Goal: Task Accomplishment & Management: Use online tool/utility

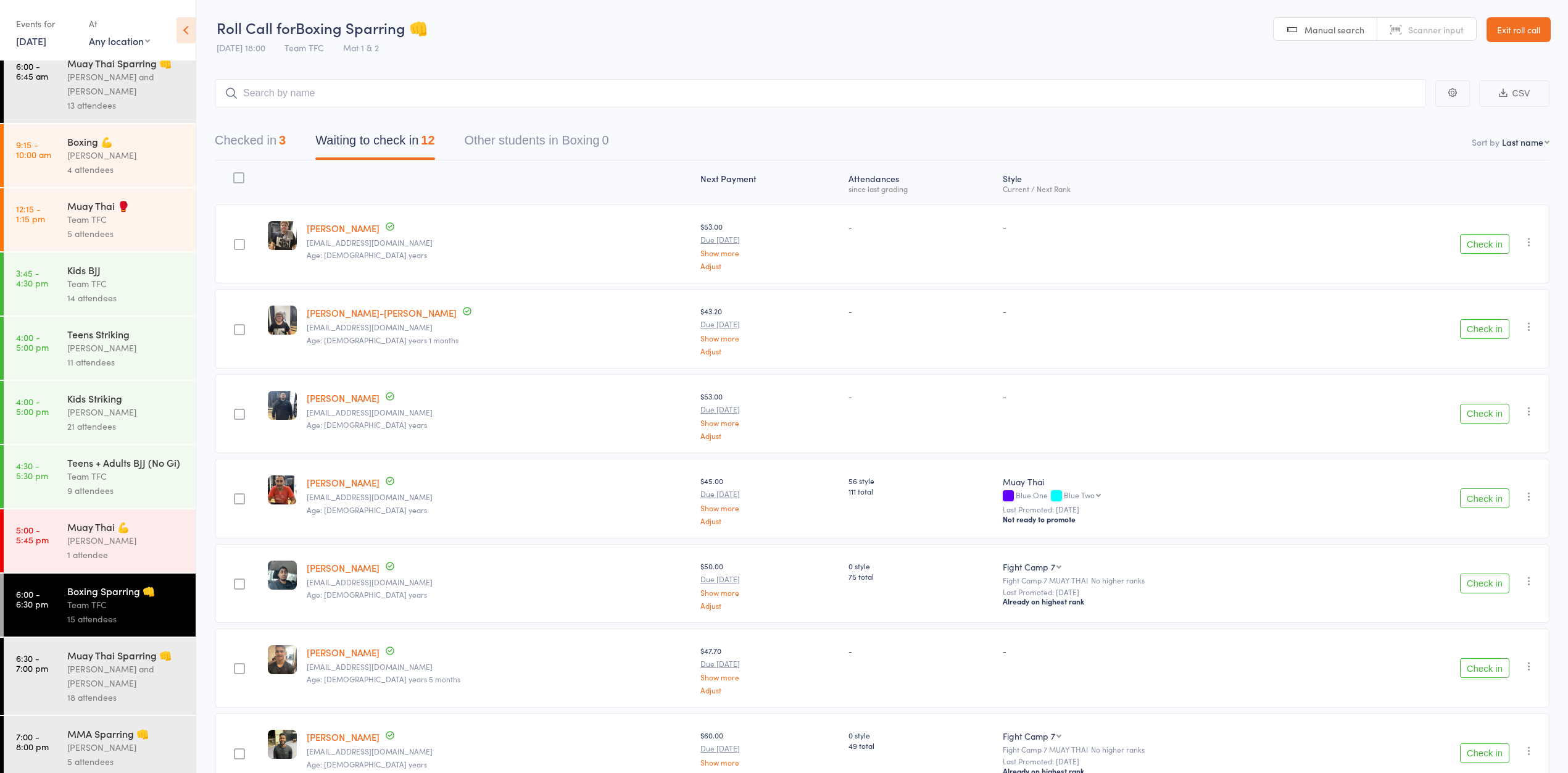
scroll to position [84, 0]
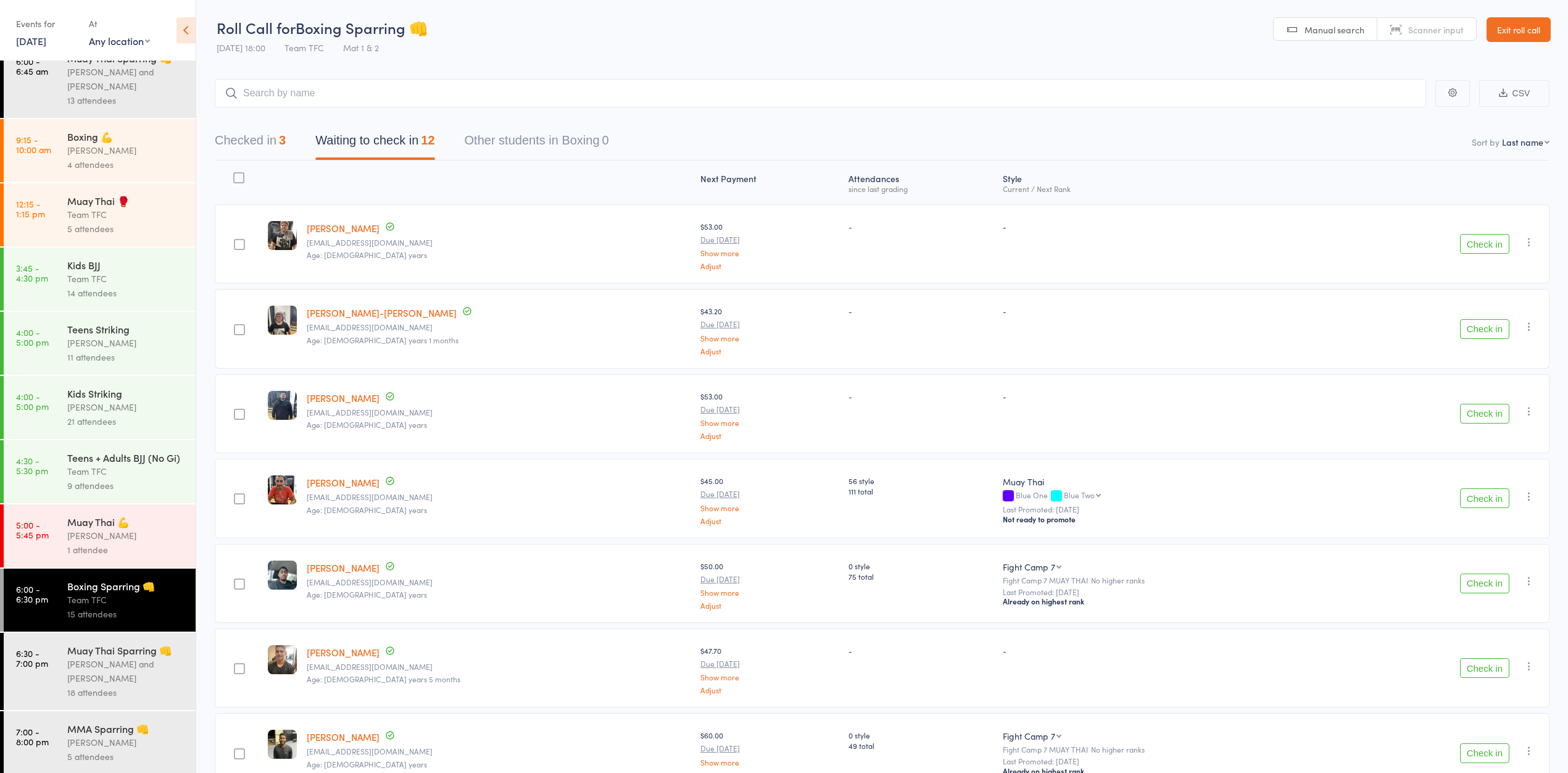
click at [37, 45] on link "[DATE]" at bounding box center [31, 40] width 31 height 13
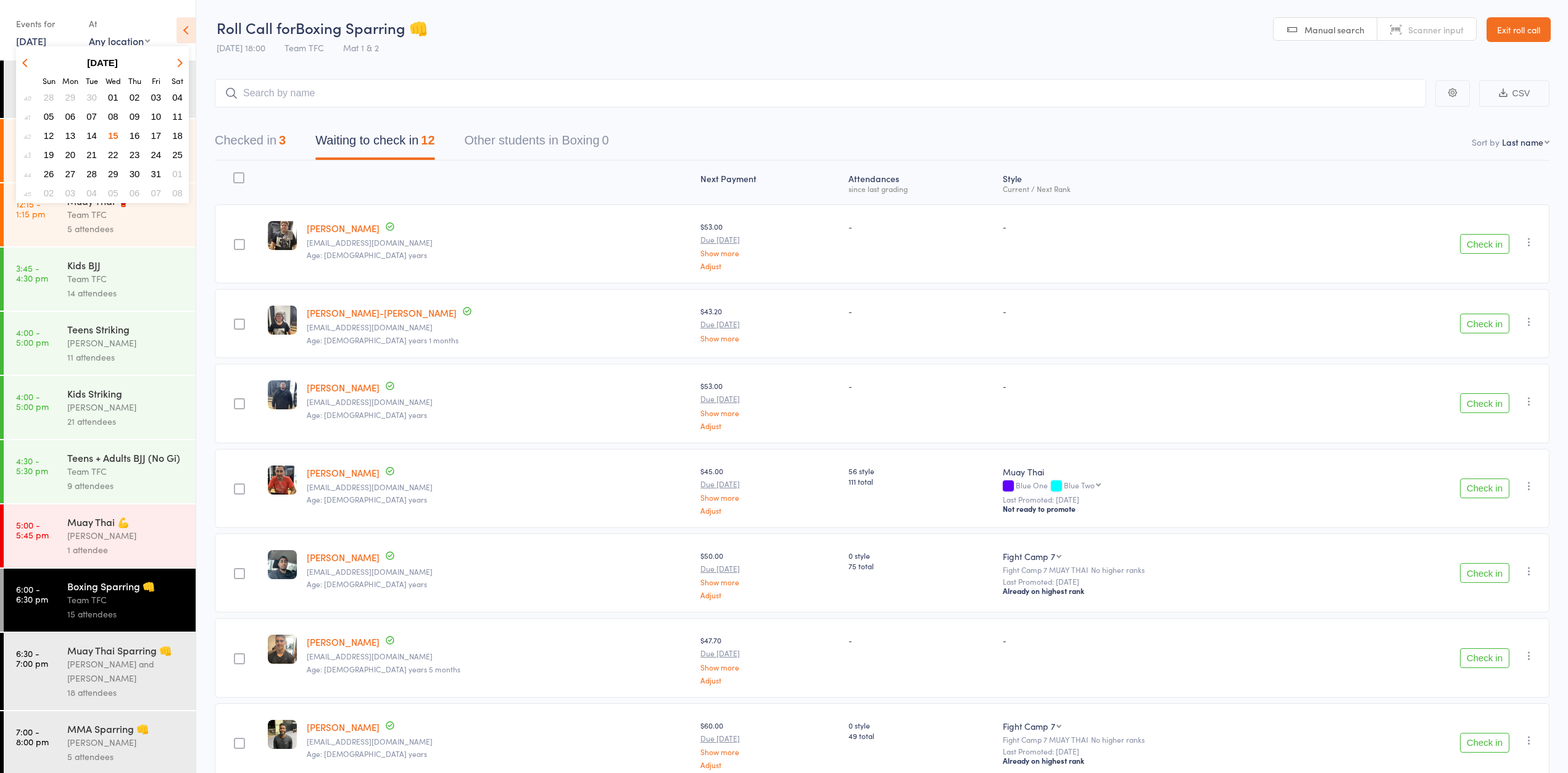
click at [137, 135] on span "16" at bounding box center [135, 135] width 11 height 11
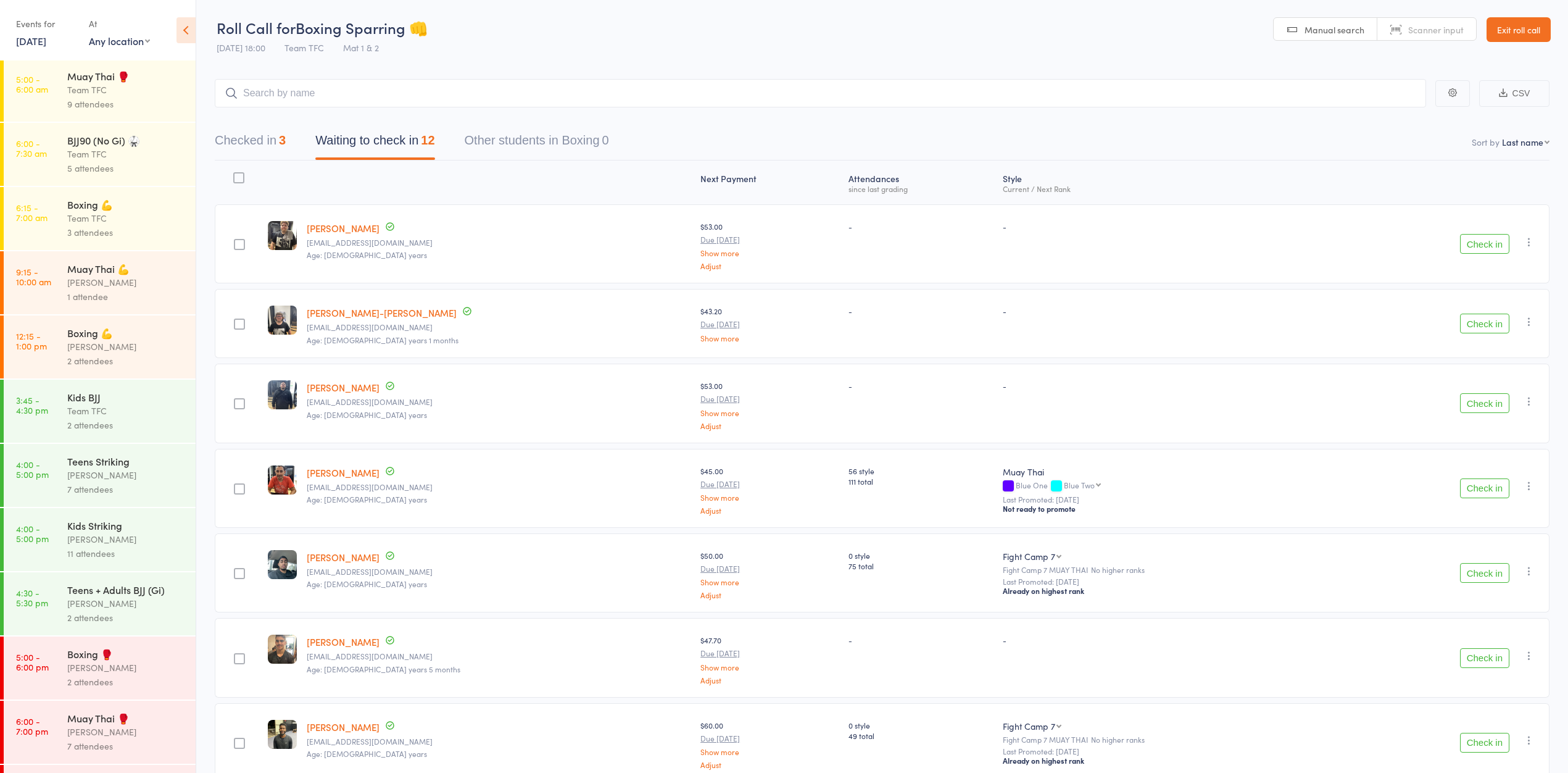
scroll to position [0, 0]
click at [125, 111] on div "9 attendees" at bounding box center [126, 105] width 118 height 14
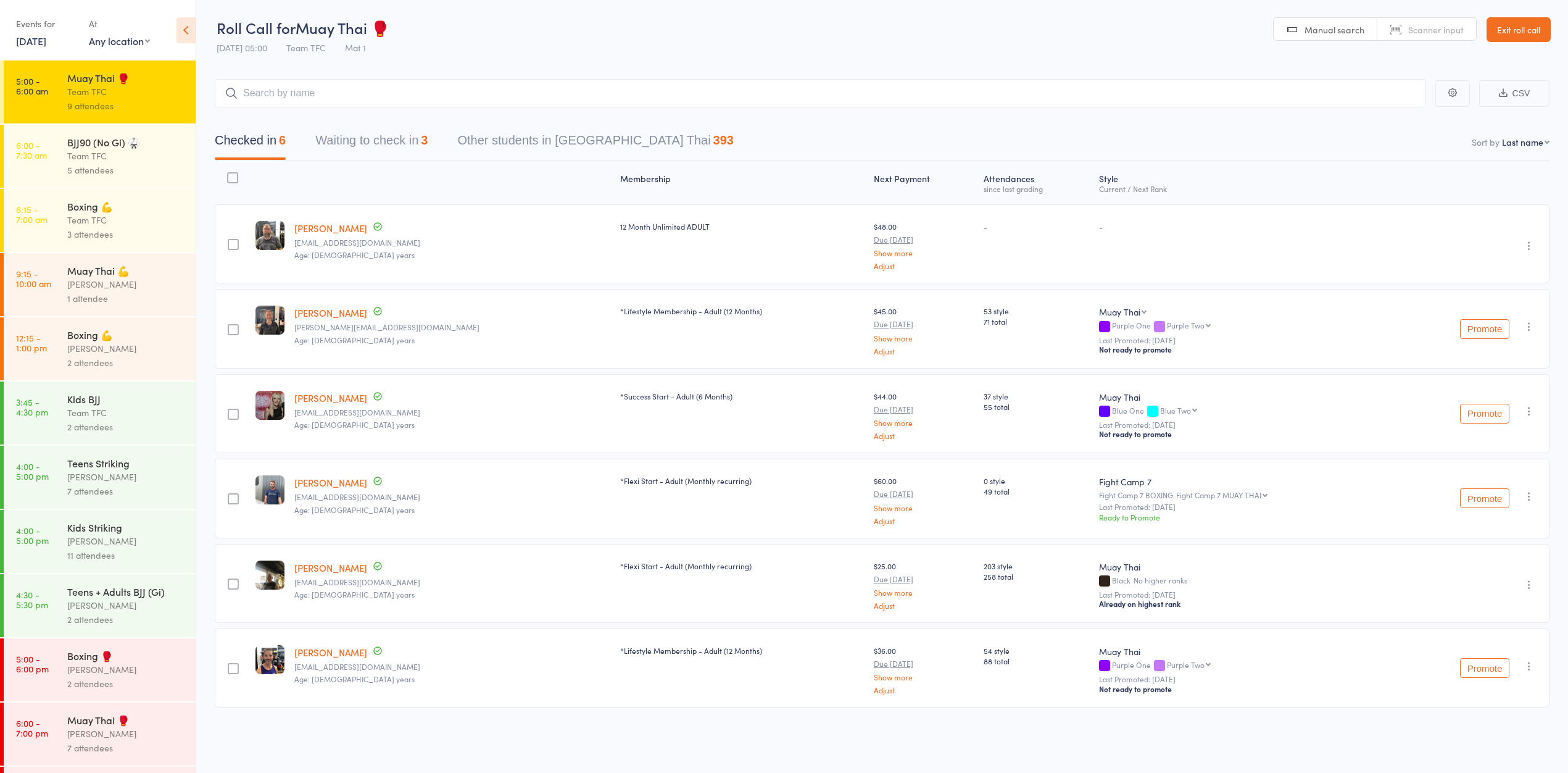
click at [332, 152] on button "Waiting to check in 3" at bounding box center [371, 143] width 112 height 33
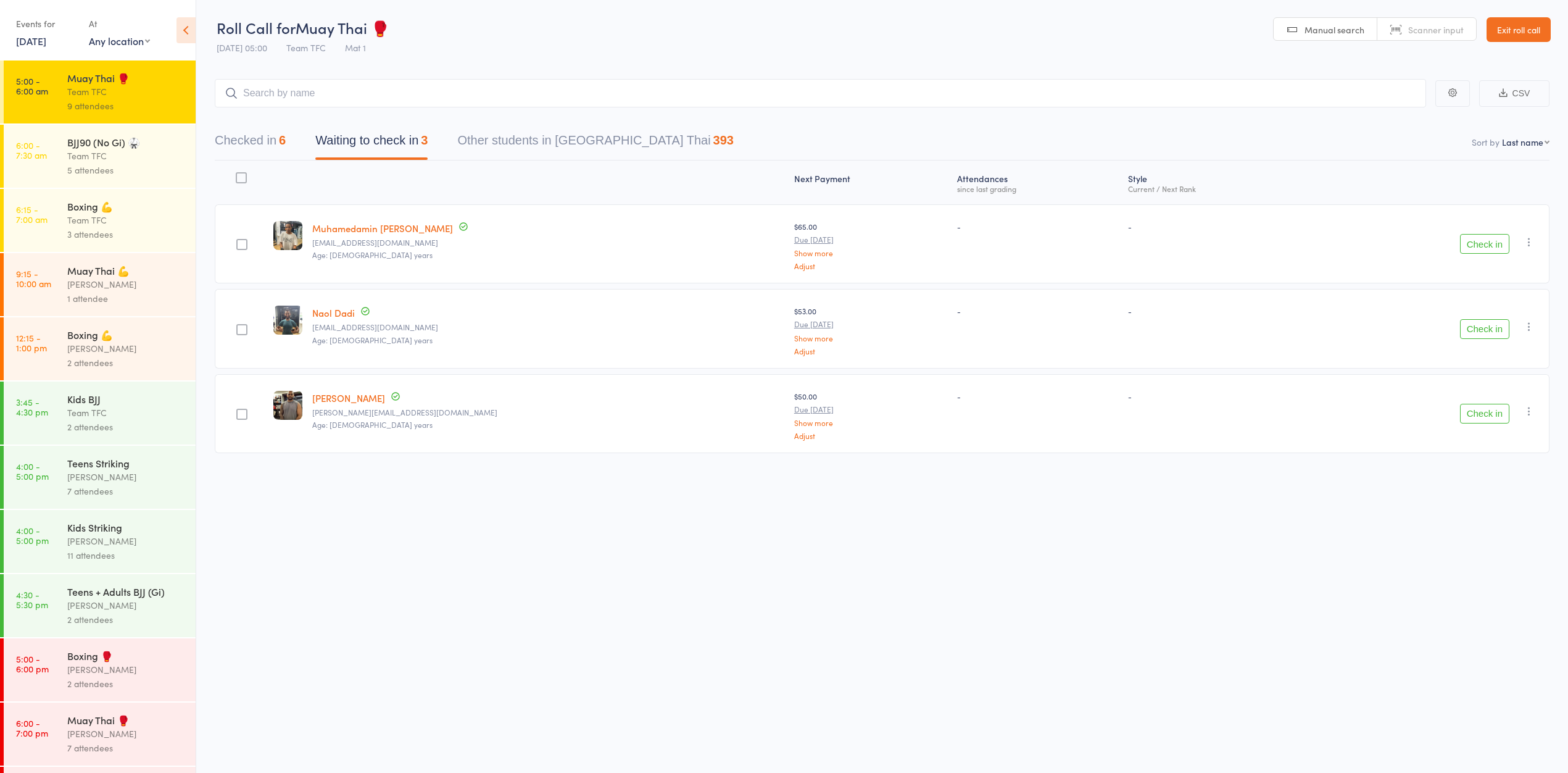
click at [277, 149] on button "Checked in 6" at bounding box center [250, 143] width 71 height 33
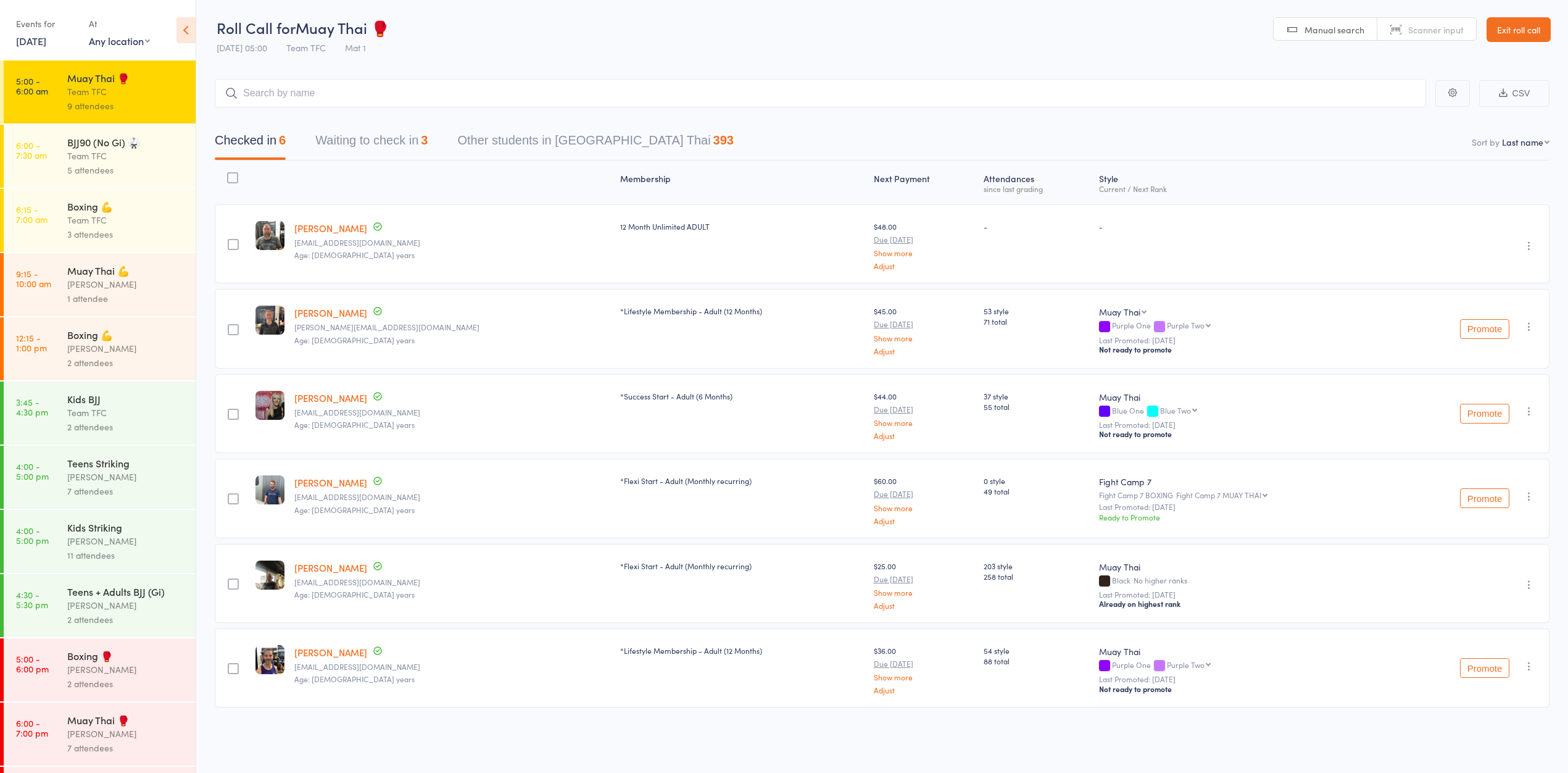
click at [133, 163] on div "Team TFC" at bounding box center [126, 155] width 118 height 14
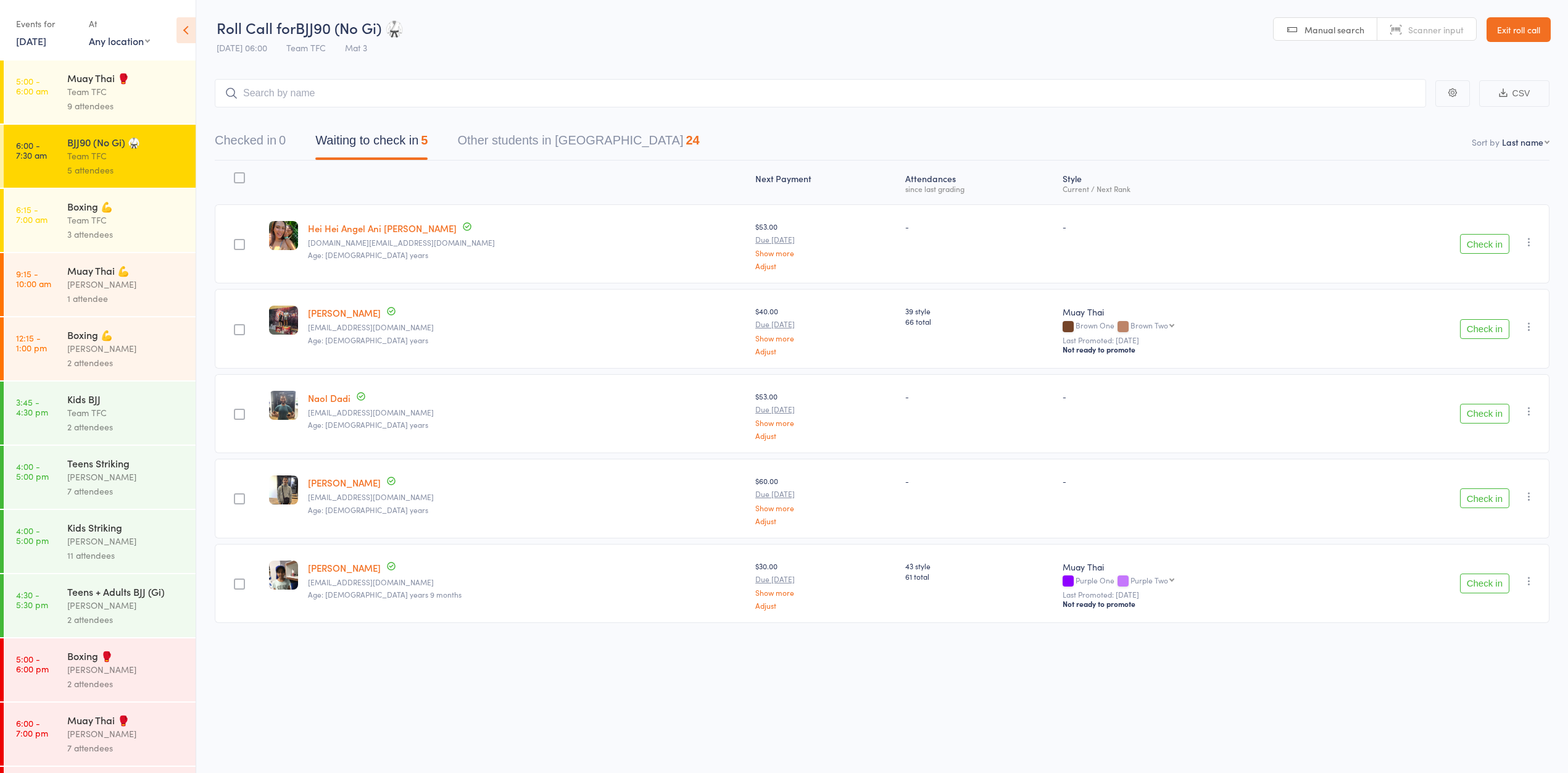
click at [153, 227] on div "Team TFC" at bounding box center [126, 220] width 118 height 14
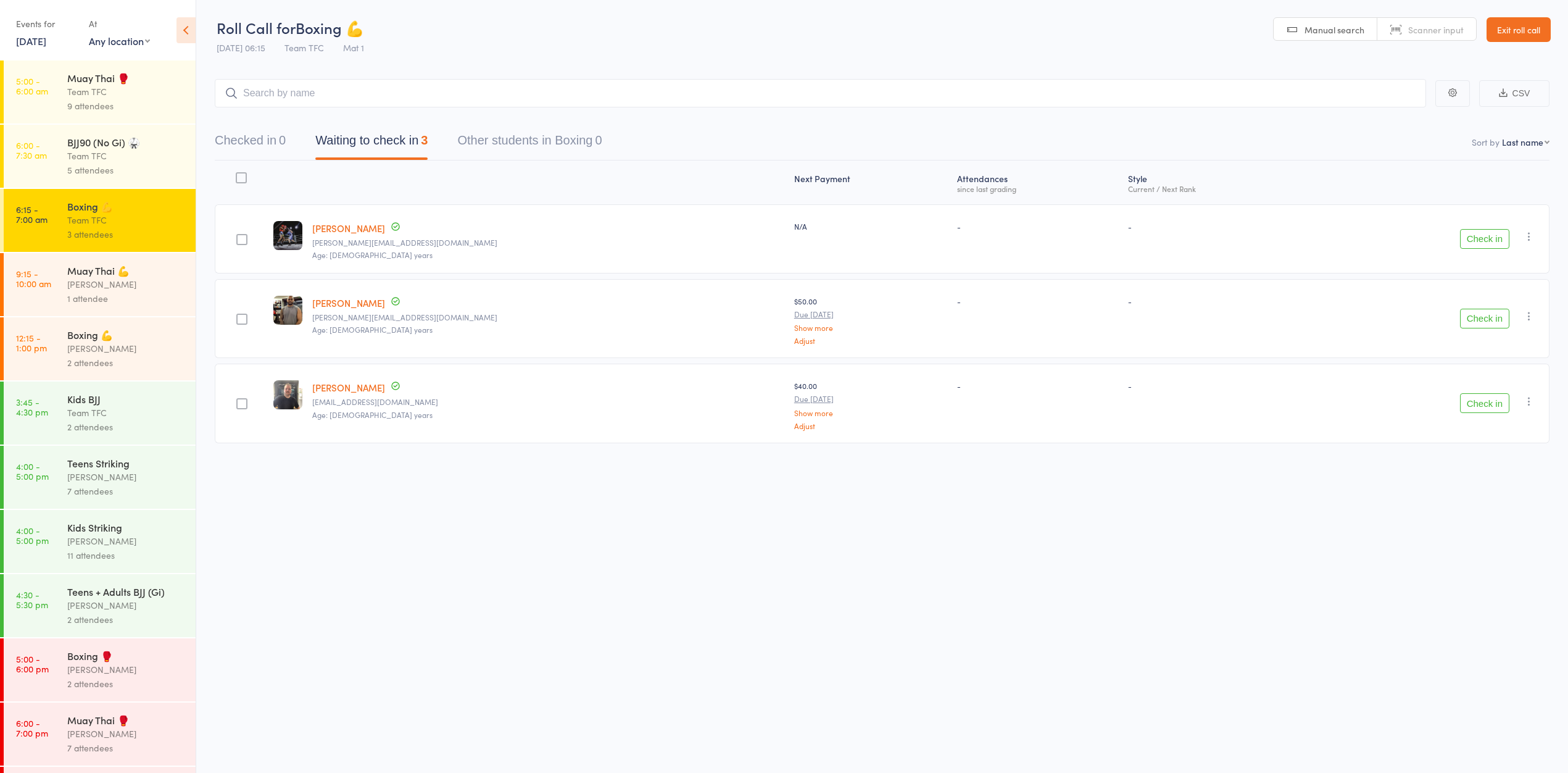
click at [156, 115] on div "Muay Thai 🥊 Team TFC 9 attendees" at bounding box center [131, 92] width 129 height 63
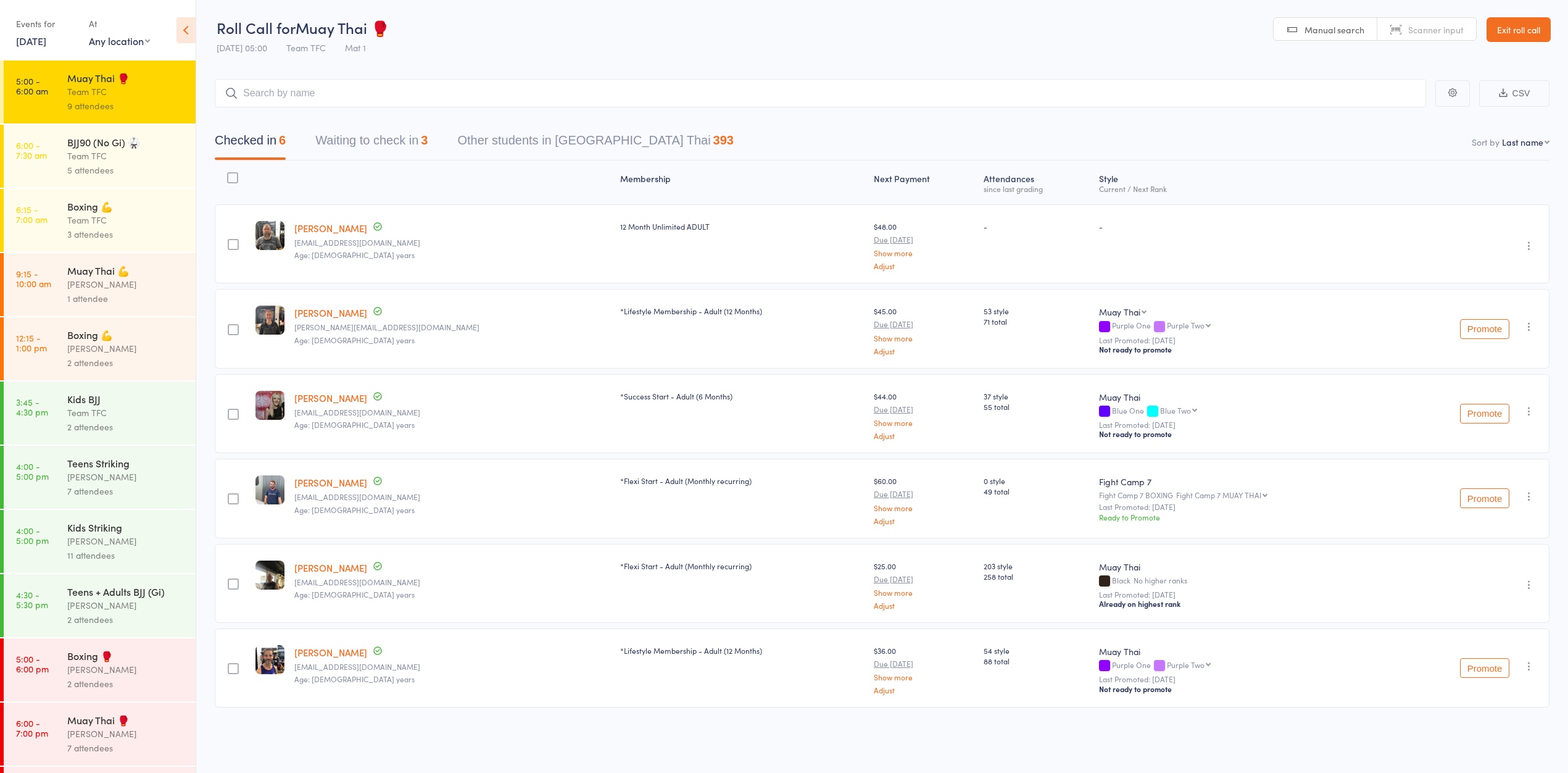
click at [151, 236] on div "3 attendees" at bounding box center [126, 234] width 118 height 14
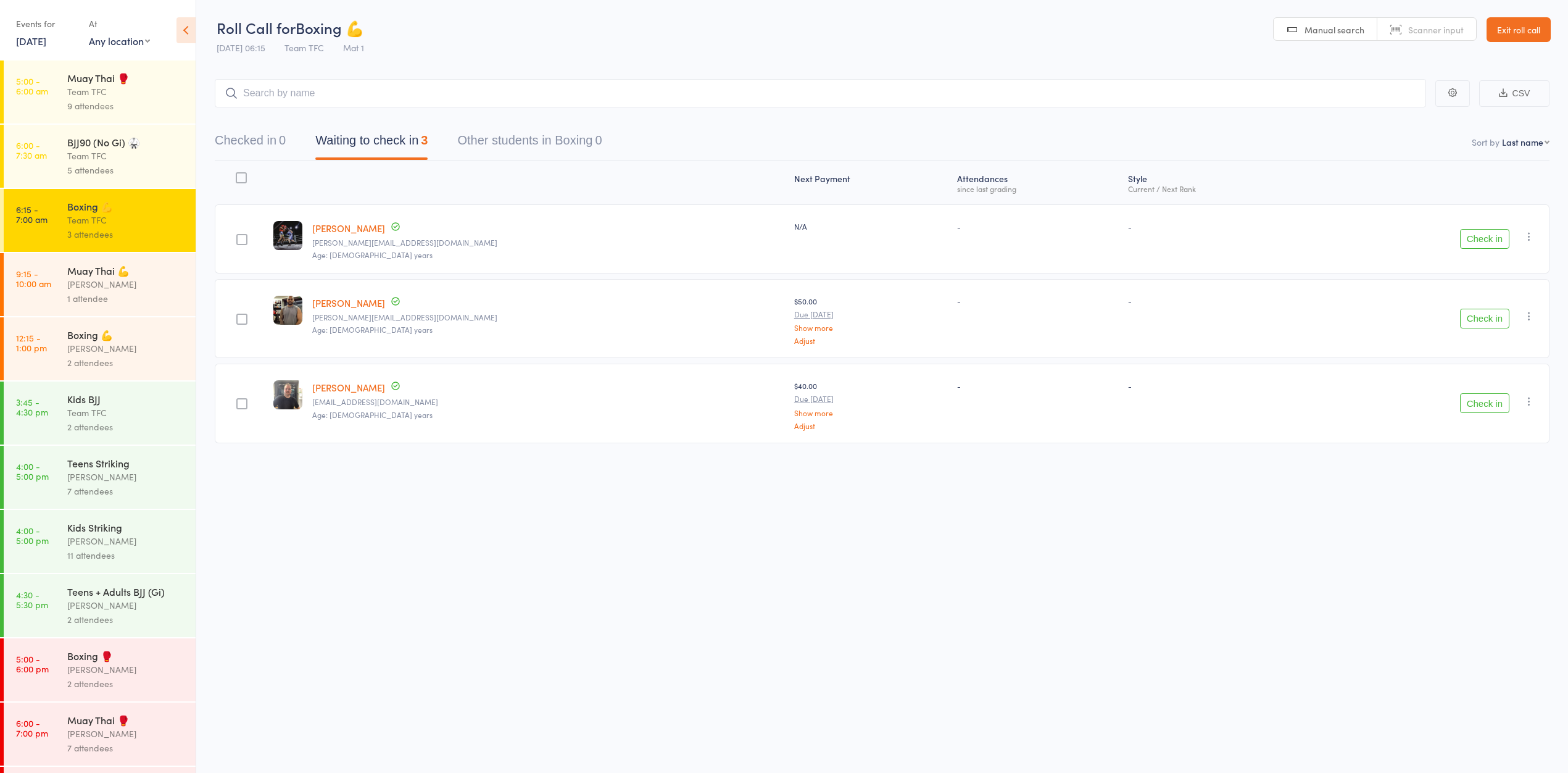
click at [115, 98] on div "Team TFC" at bounding box center [126, 91] width 118 height 14
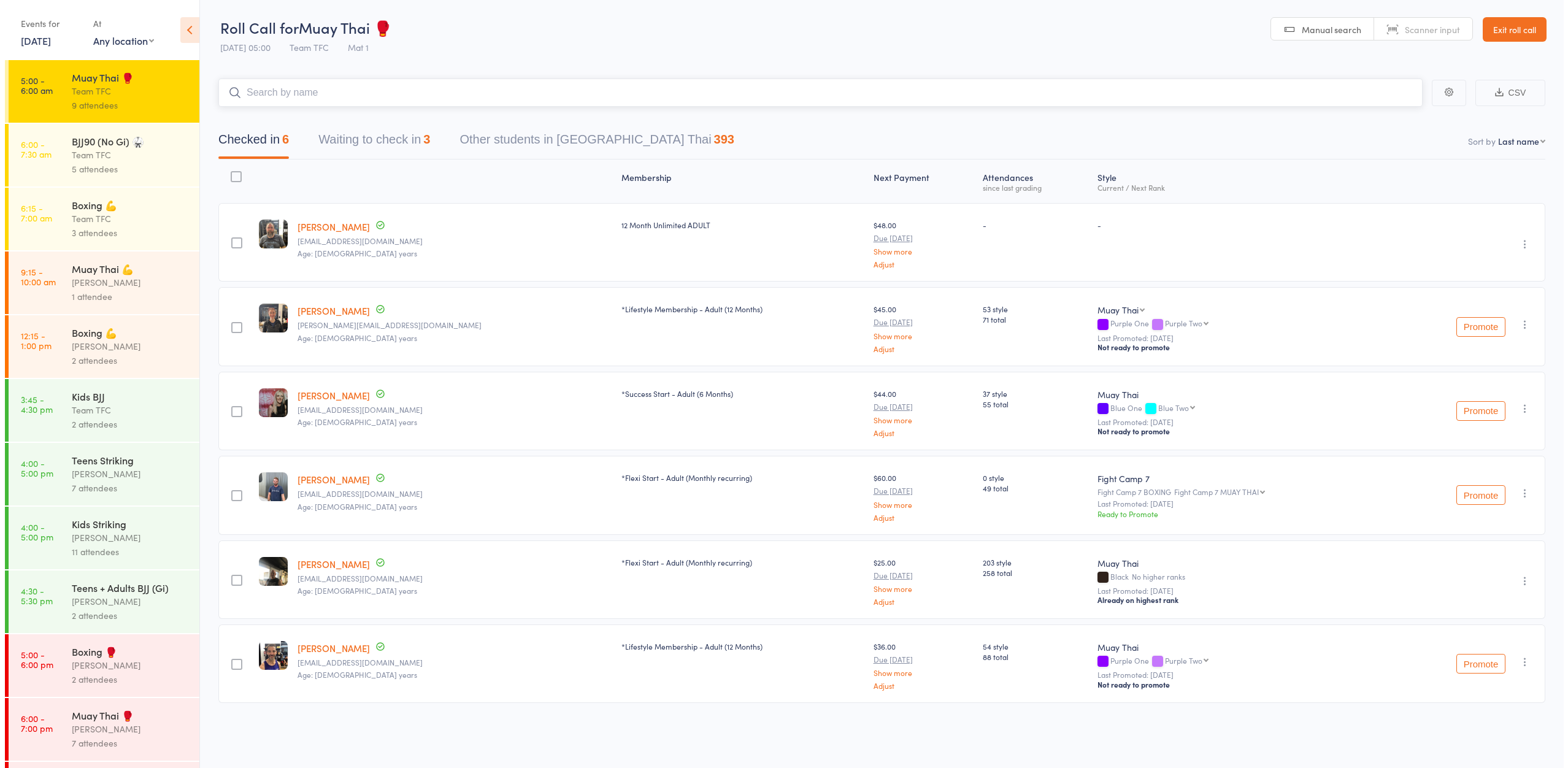
scroll to position [1, 0]
click at [402, 149] on button "Waiting to check in 3" at bounding box center [369, 142] width 111 height 32
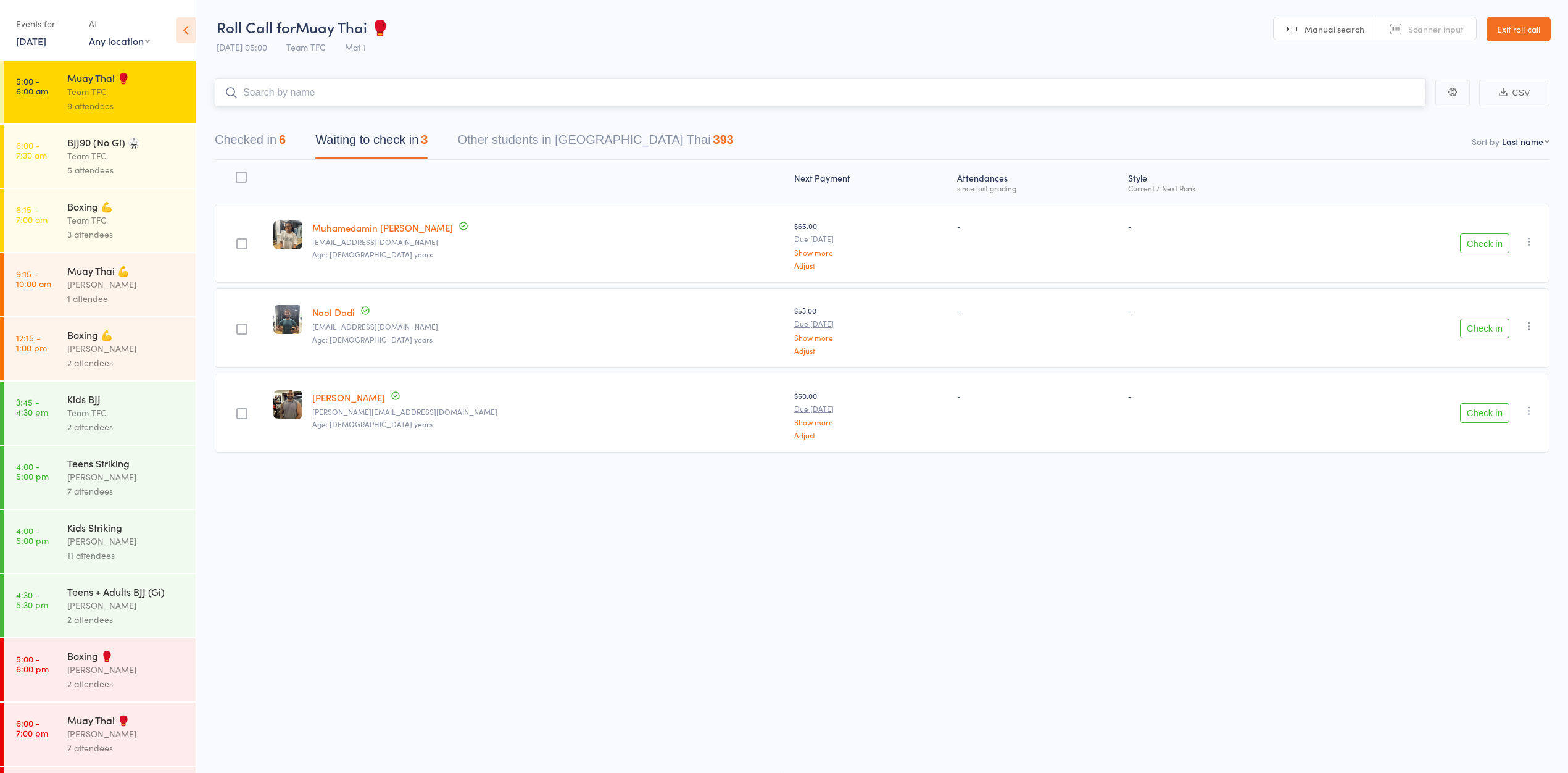
click at [286, 145] on div "6" at bounding box center [283, 139] width 7 height 13
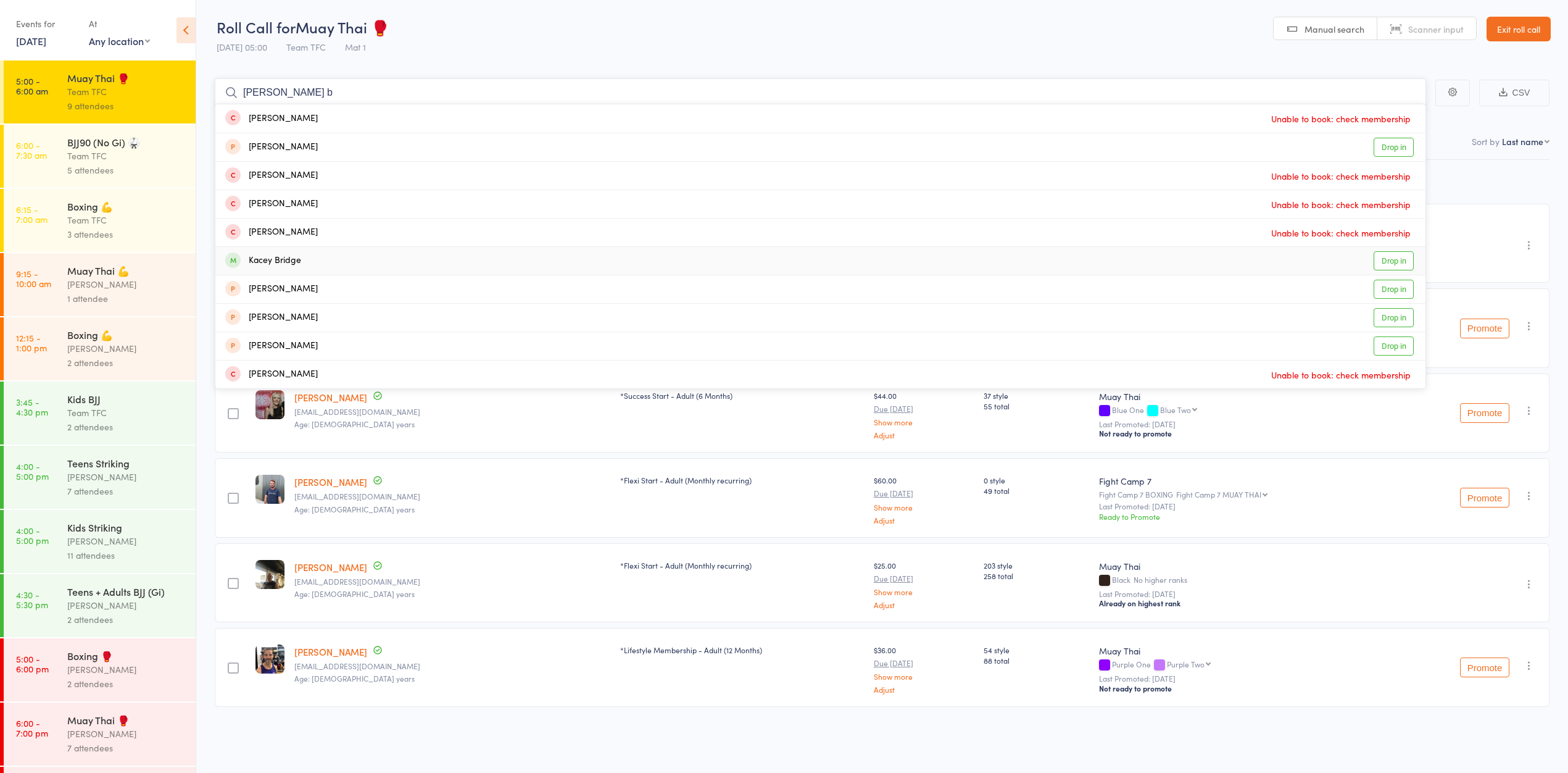
type input "[PERSON_NAME] b"
click at [1395, 261] on link "Drop in" at bounding box center [1394, 261] width 40 height 19
